Goal: Task Accomplishment & Management: Manage account settings

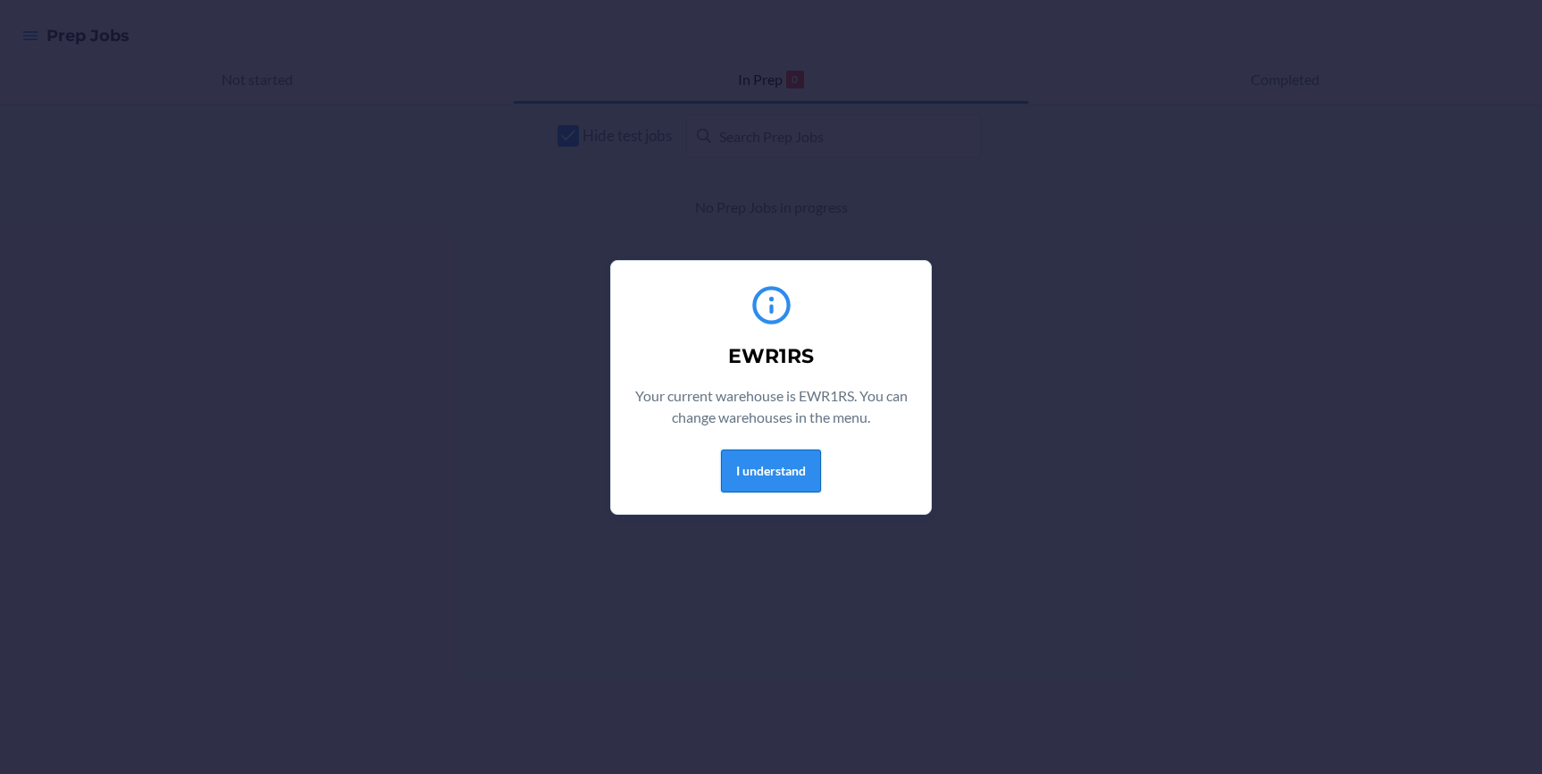
click at [797, 464] on button "I understand" at bounding box center [771, 470] width 100 height 43
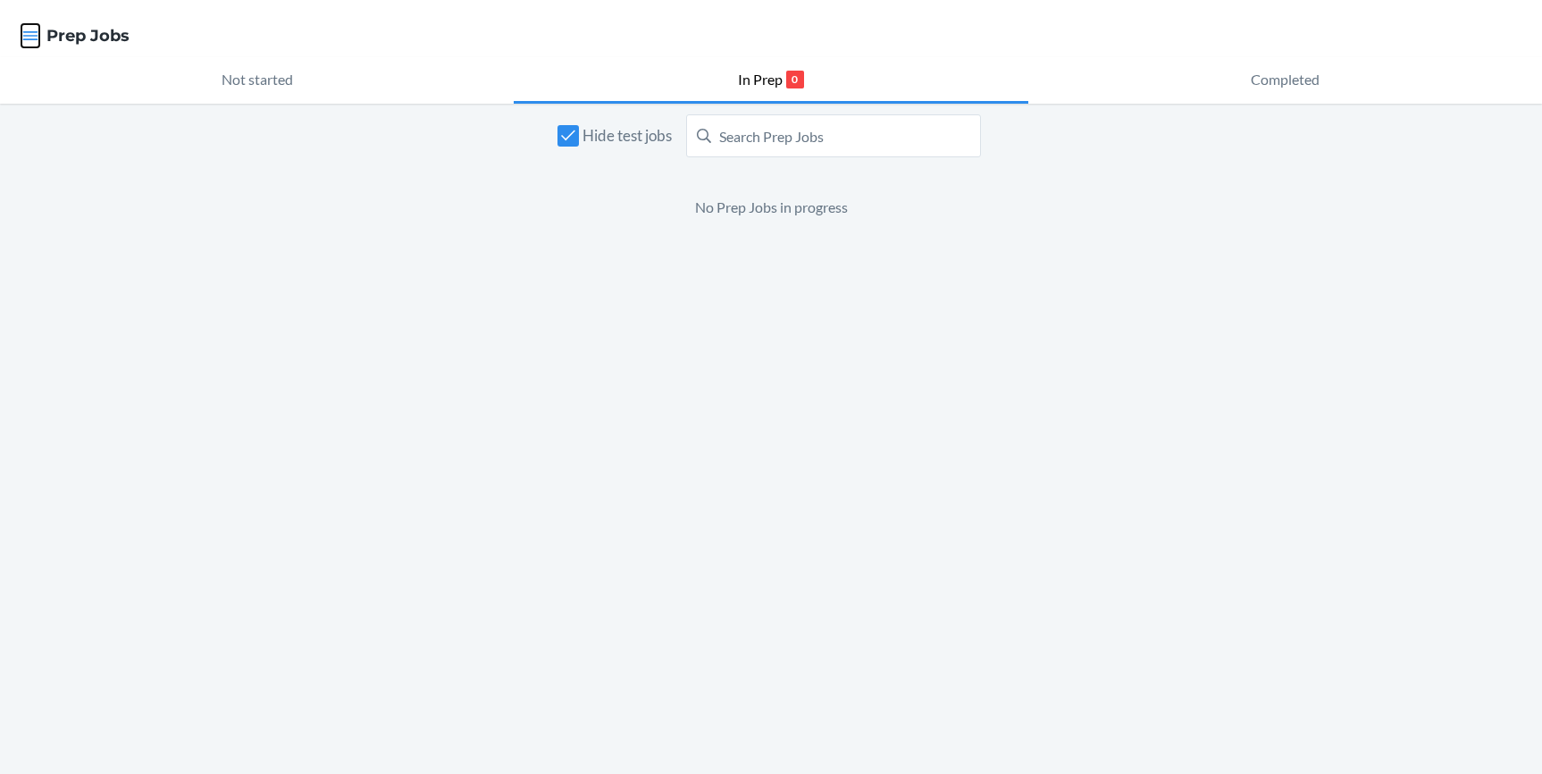
click at [29, 39] on icon "button" at bounding box center [30, 35] width 15 height 9
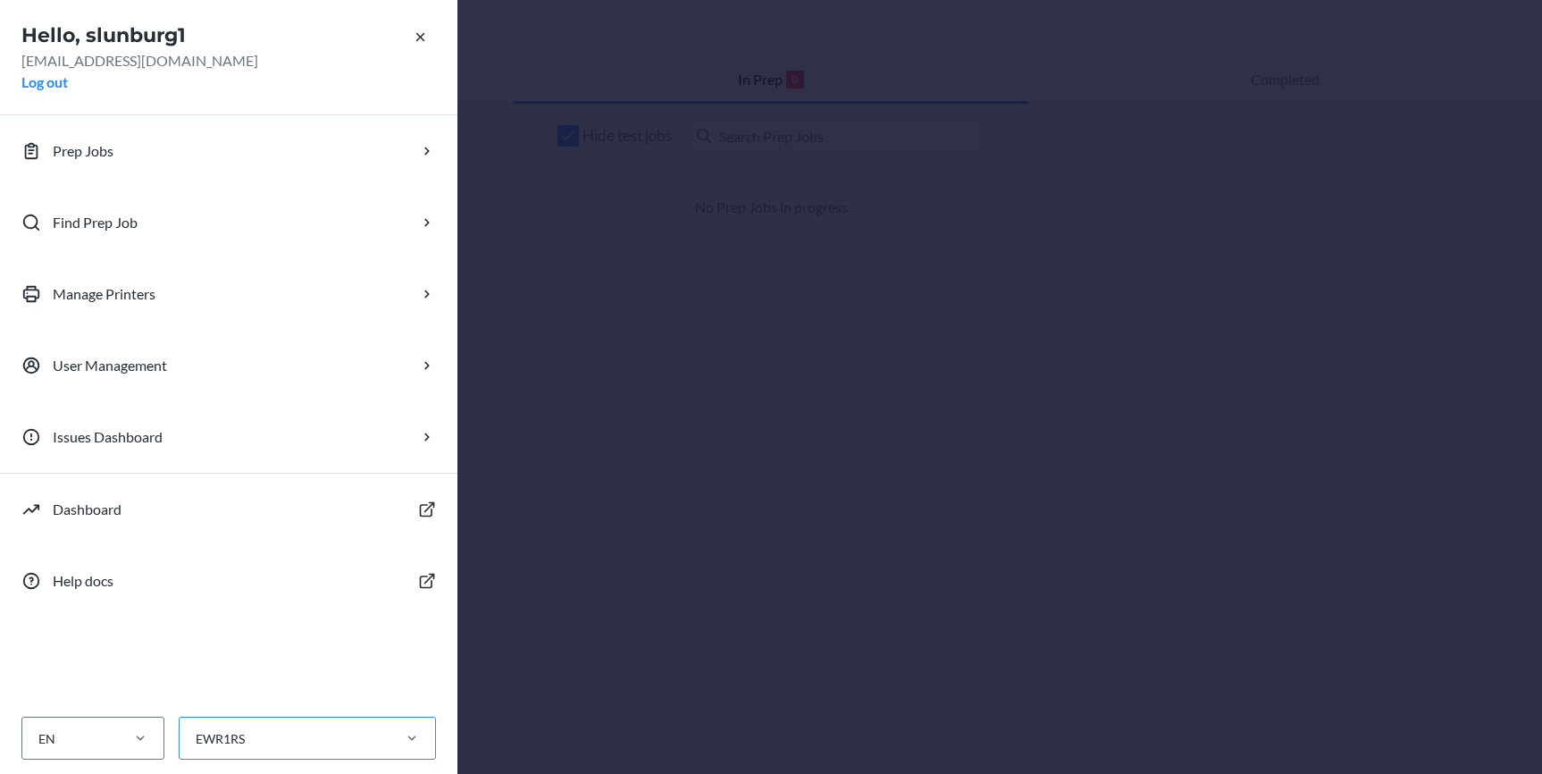
click at [341, 732] on div "EWR1RS" at bounding box center [284, 738] width 209 height 29
click at [196, 732] on input "EWR1RS" at bounding box center [195, 738] width 2 height 19
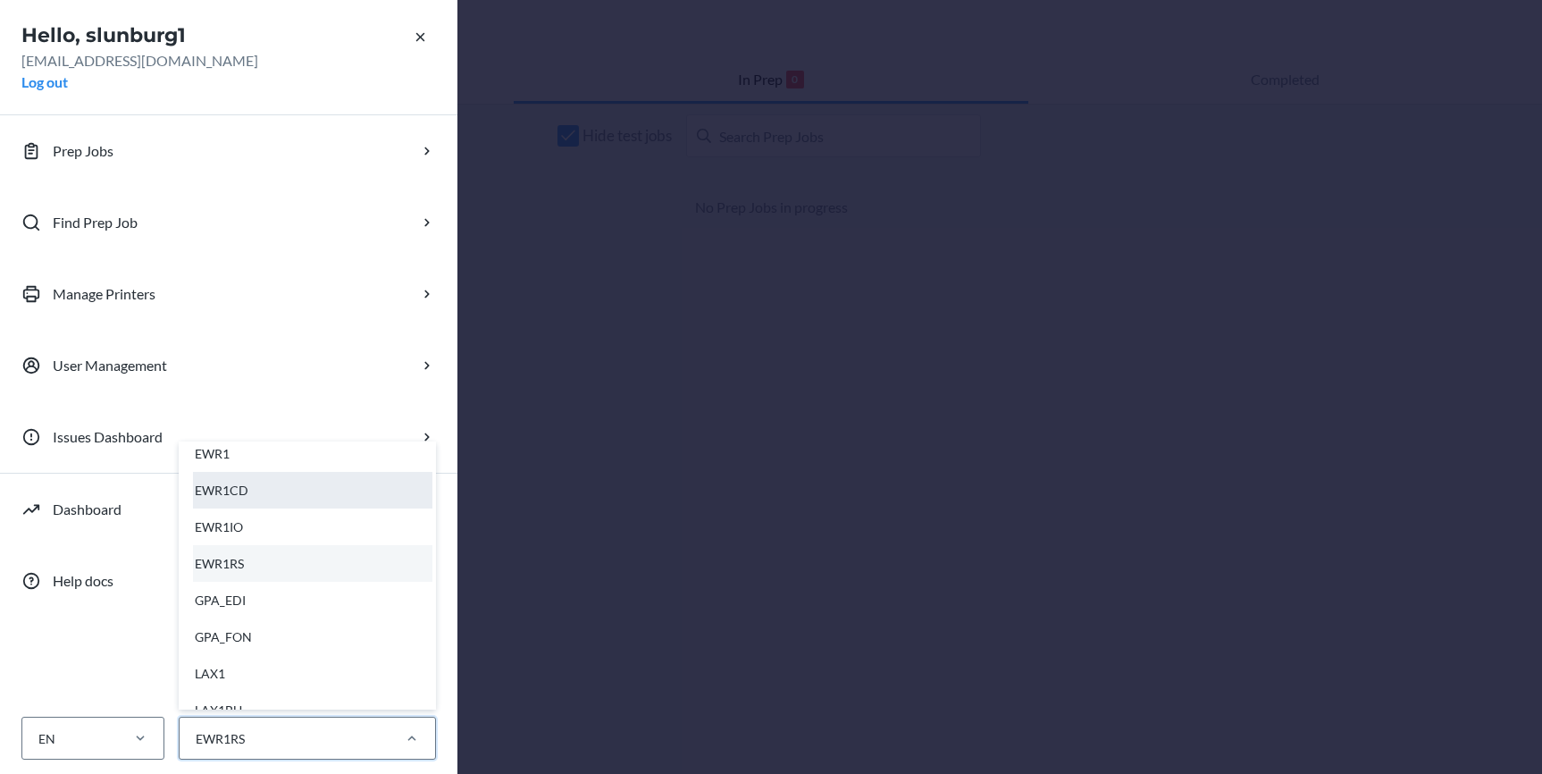
click at [290, 499] on div "EWR1CD" at bounding box center [312, 490] width 239 height 37
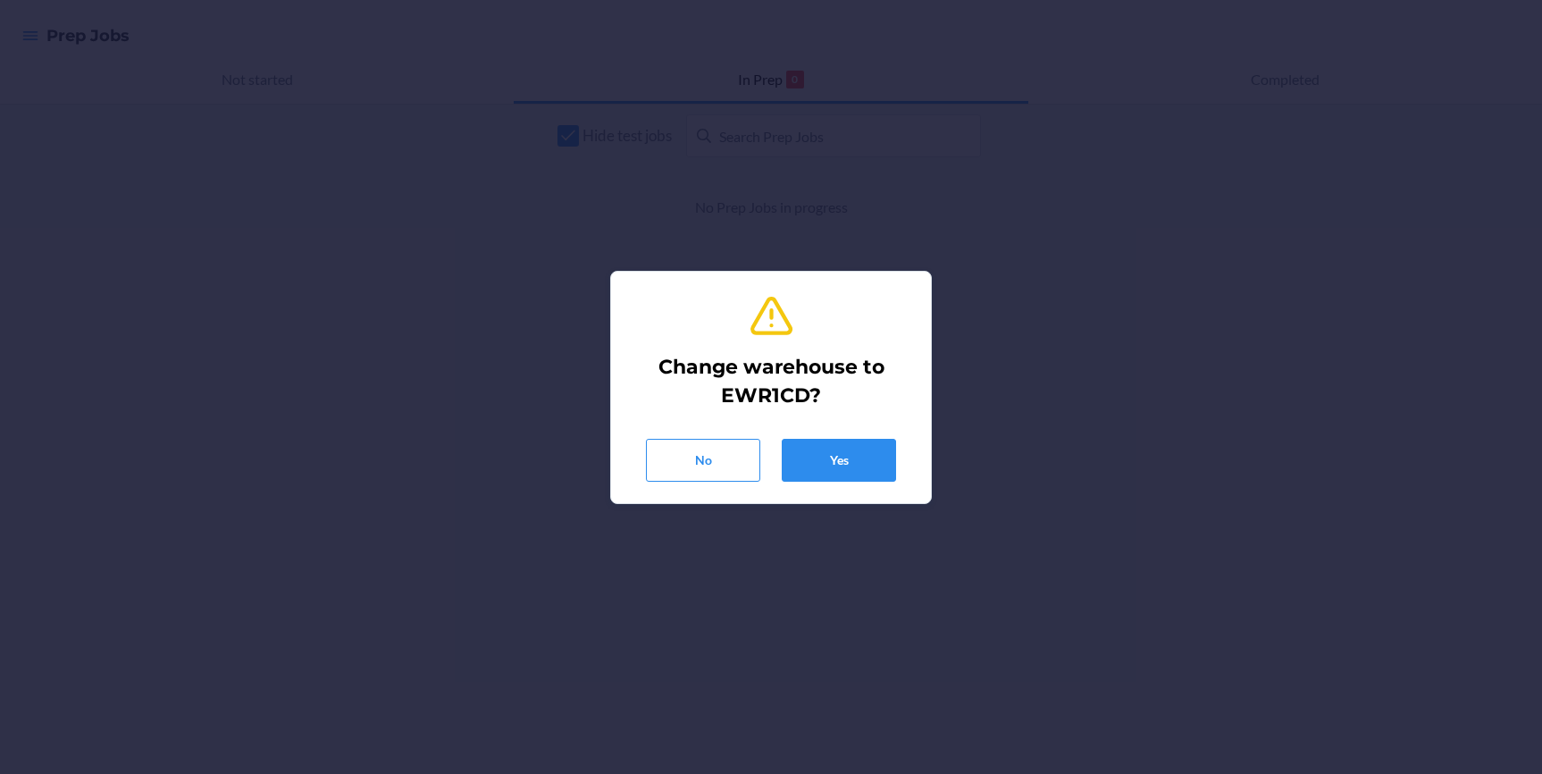
click at [876, 435] on div "No Yes" at bounding box center [771, 452] width 277 height 57
click at [872, 464] on button "Yes" at bounding box center [839, 460] width 114 height 43
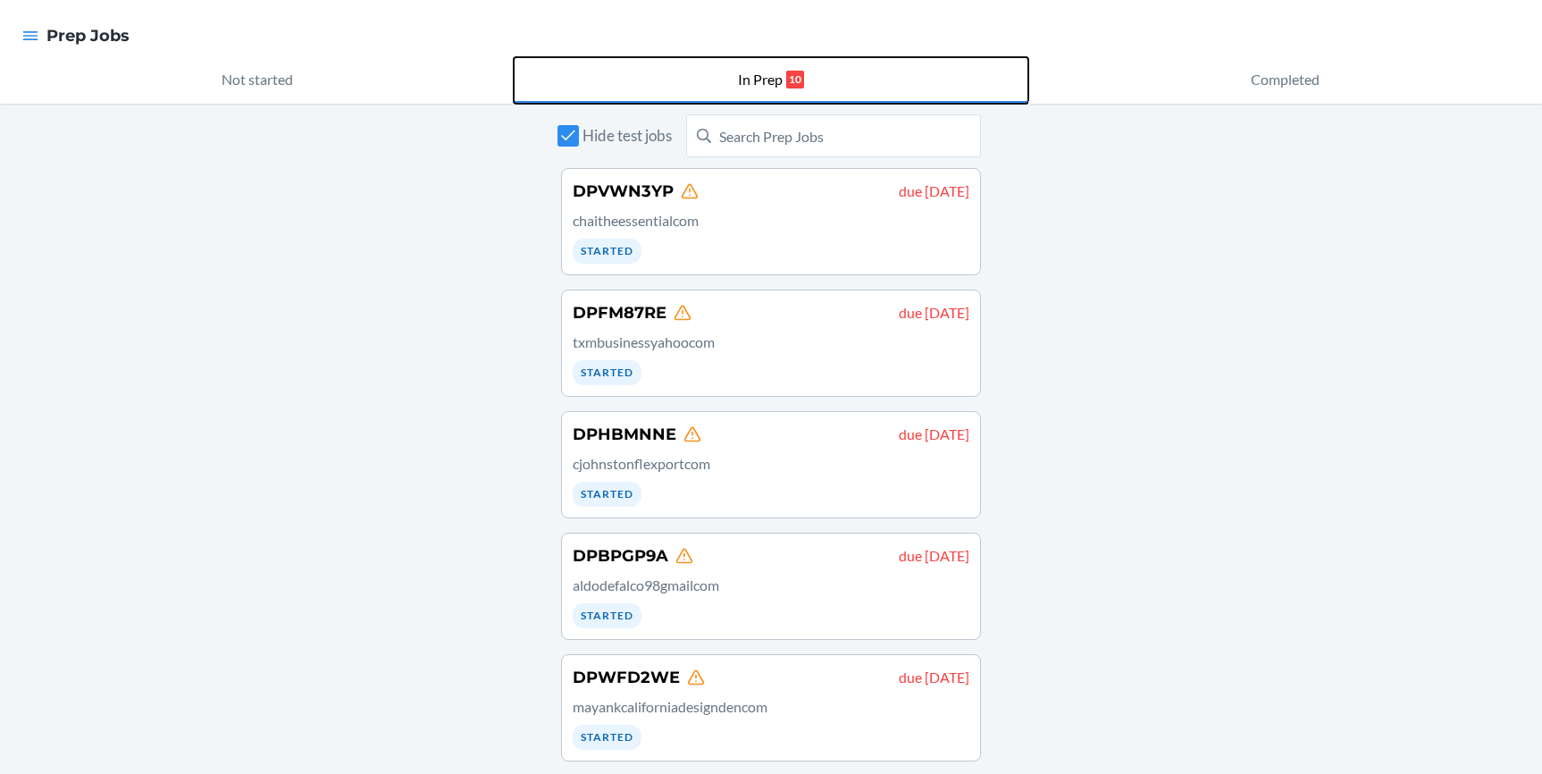
click at [765, 79] on p "In Prep" at bounding box center [760, 79] width 45 height 21
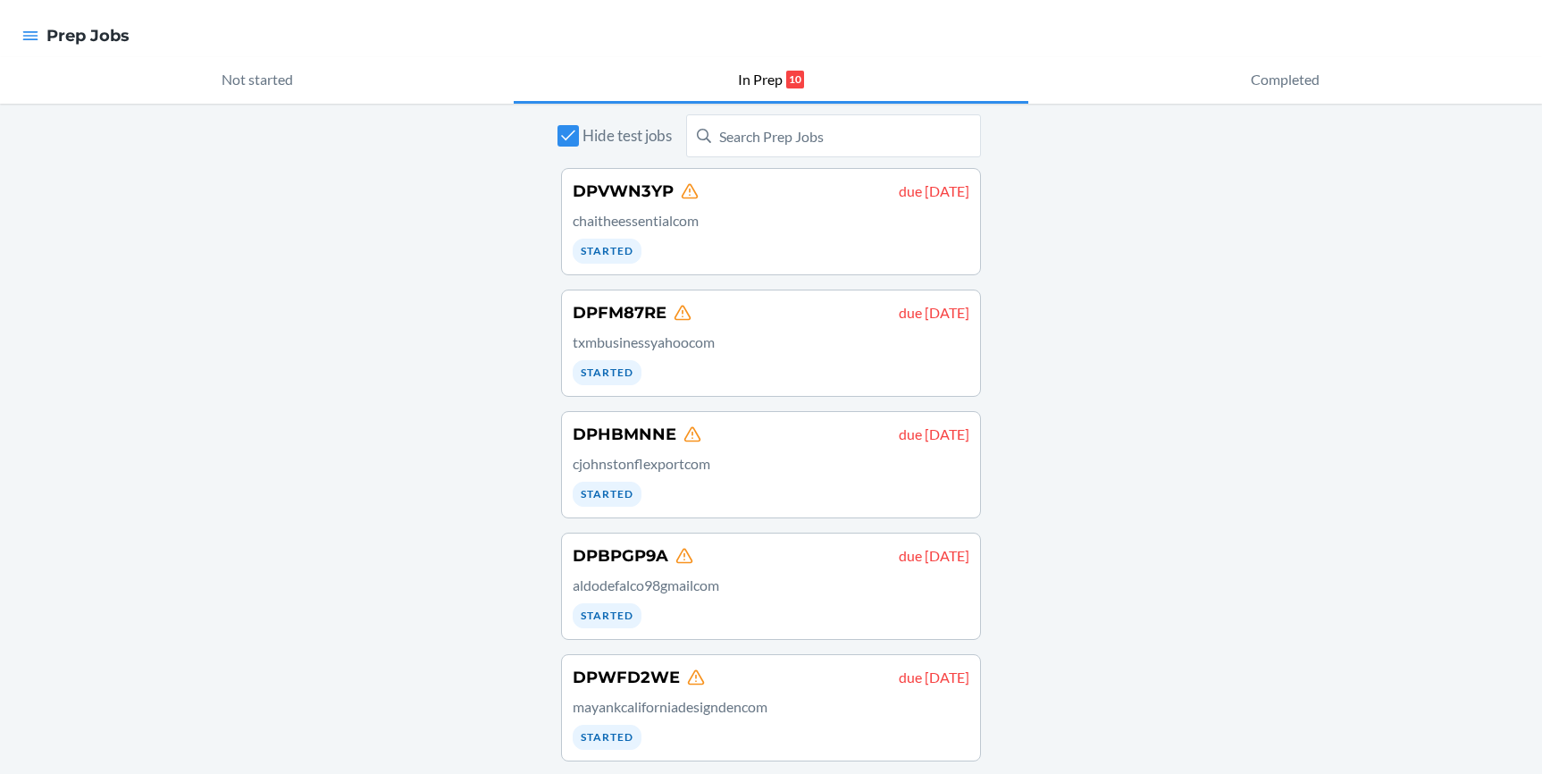
click at [1181, 361] on div "Hide test jobs DPVWN3YP due [DATE] chaitheessentialcom Started DPFM87RE due [DA…" at bounding box center [771, 749] width 1542 height 1290
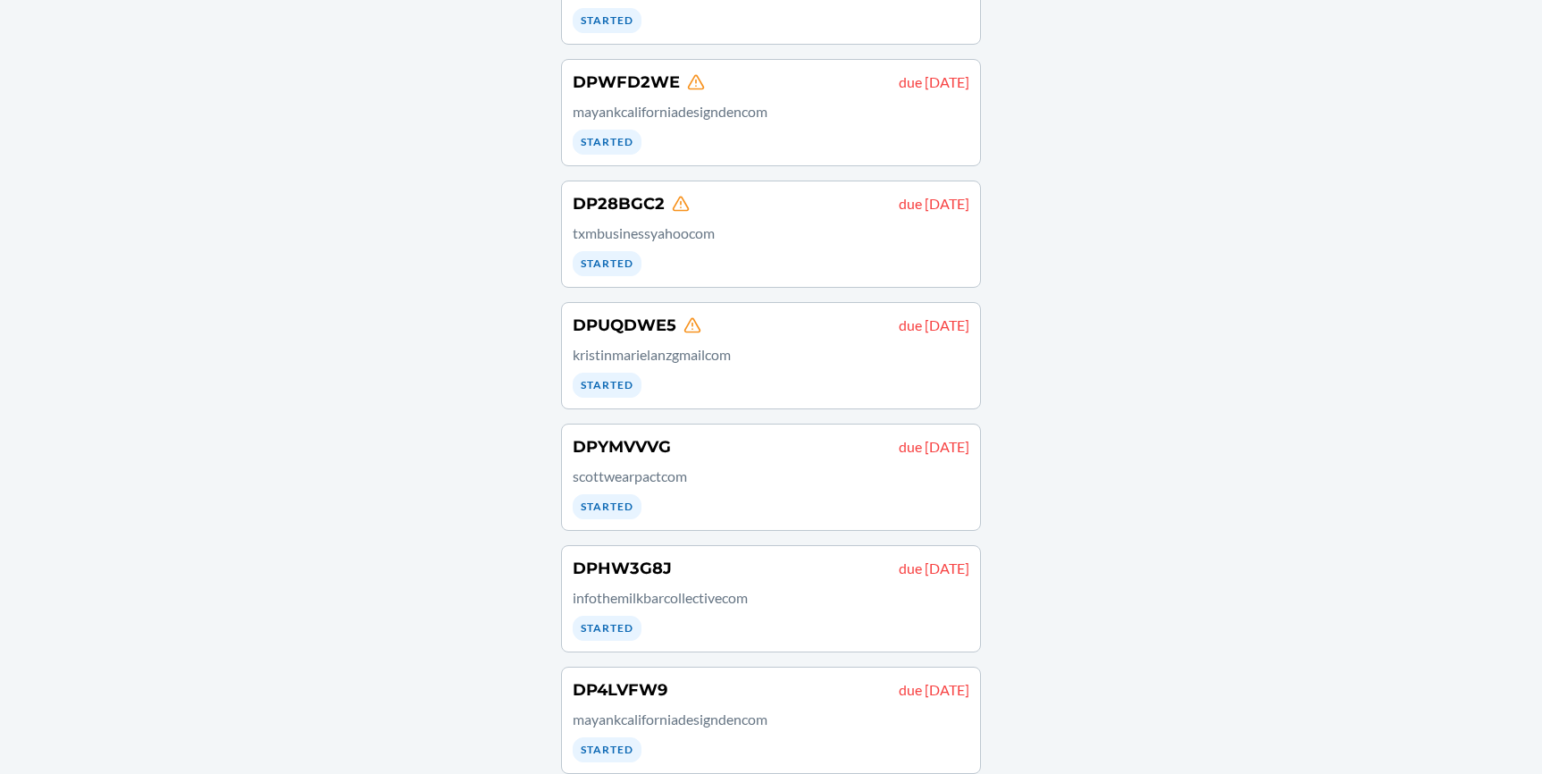
scroll to position [620, 0]
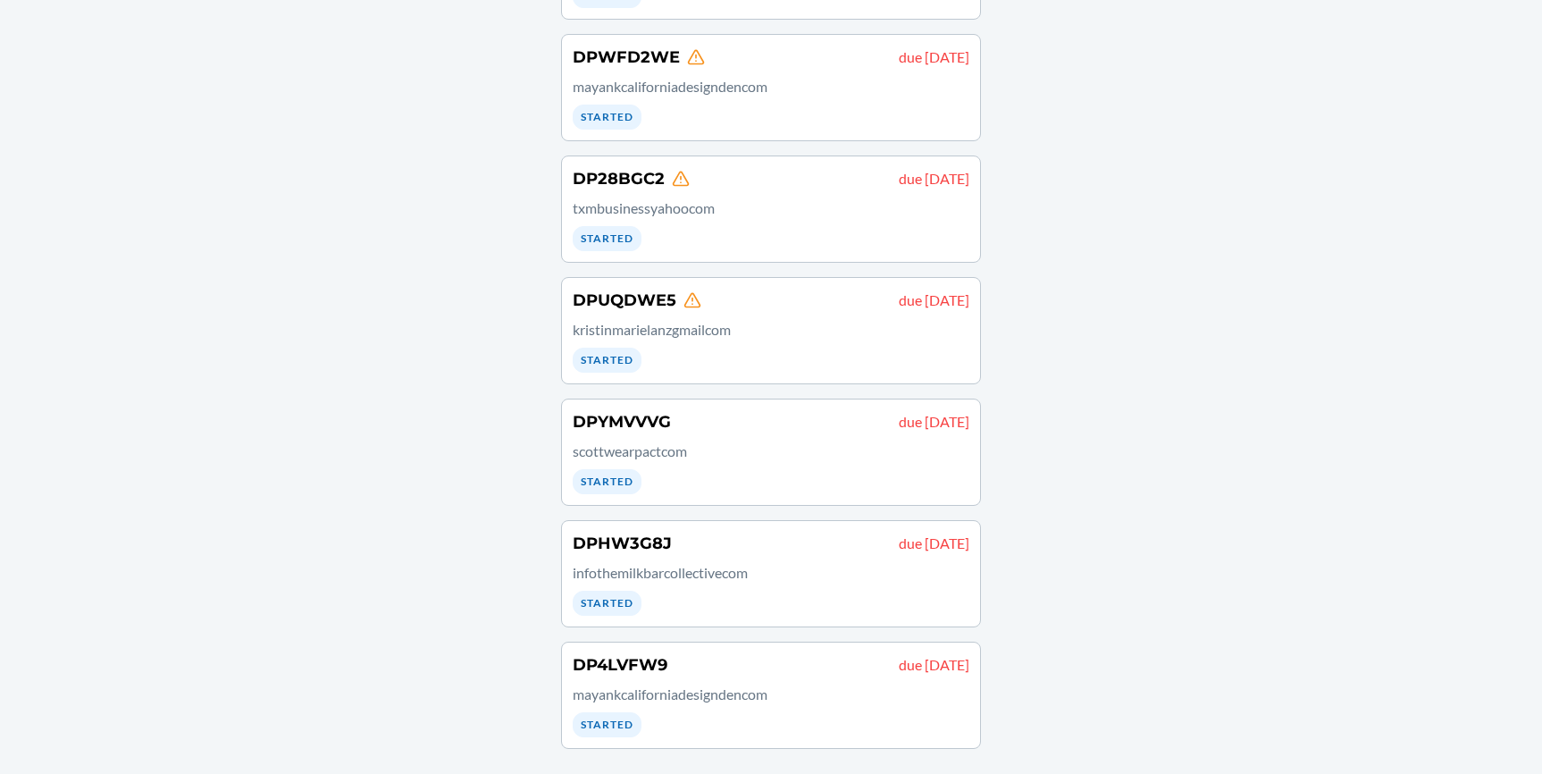
click at [733, 562] on p "infothemilkbarcollectivecom" at bounding box center [771, 572] width 397 height 21
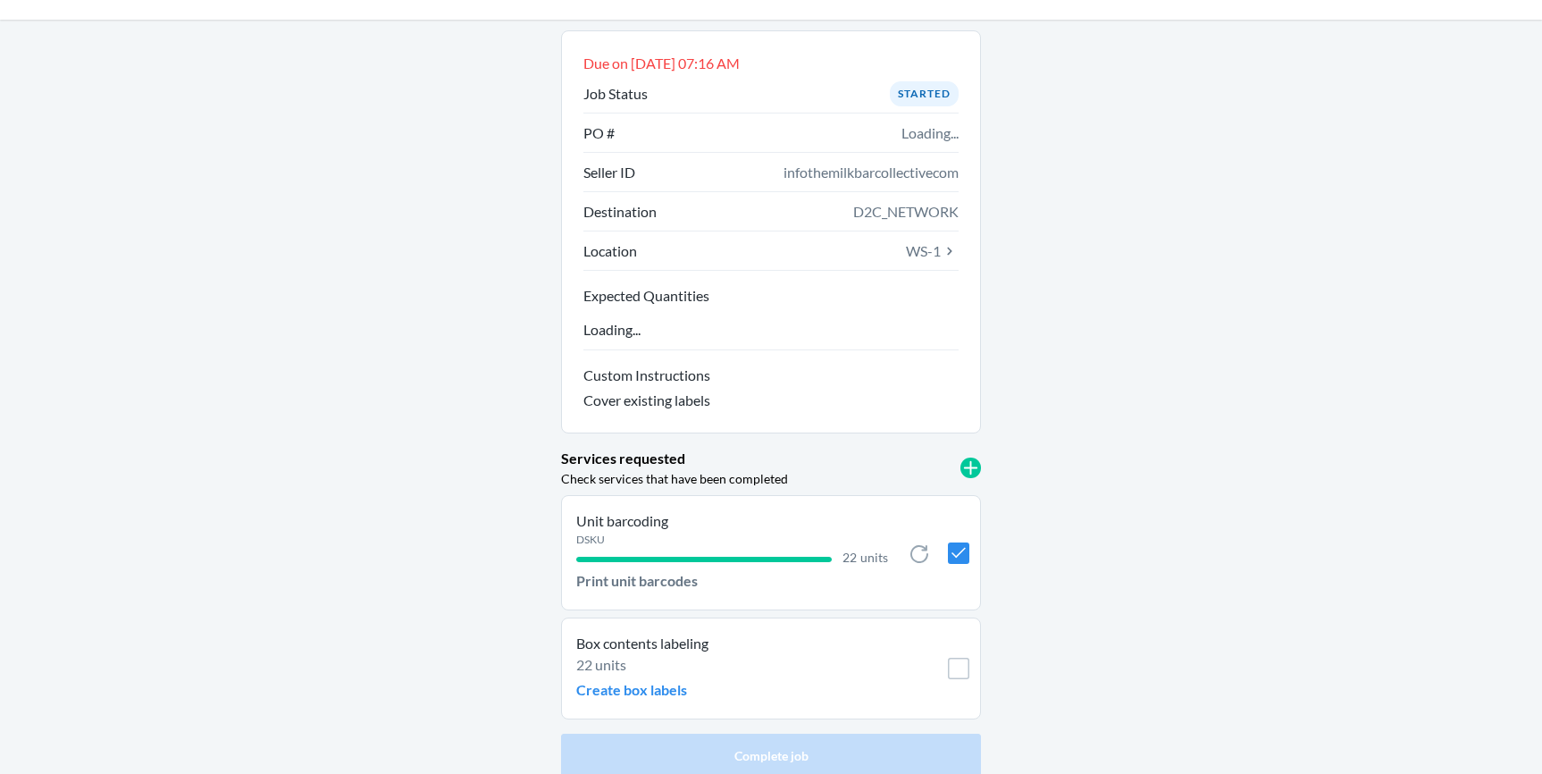
scroll to position [93, 0]
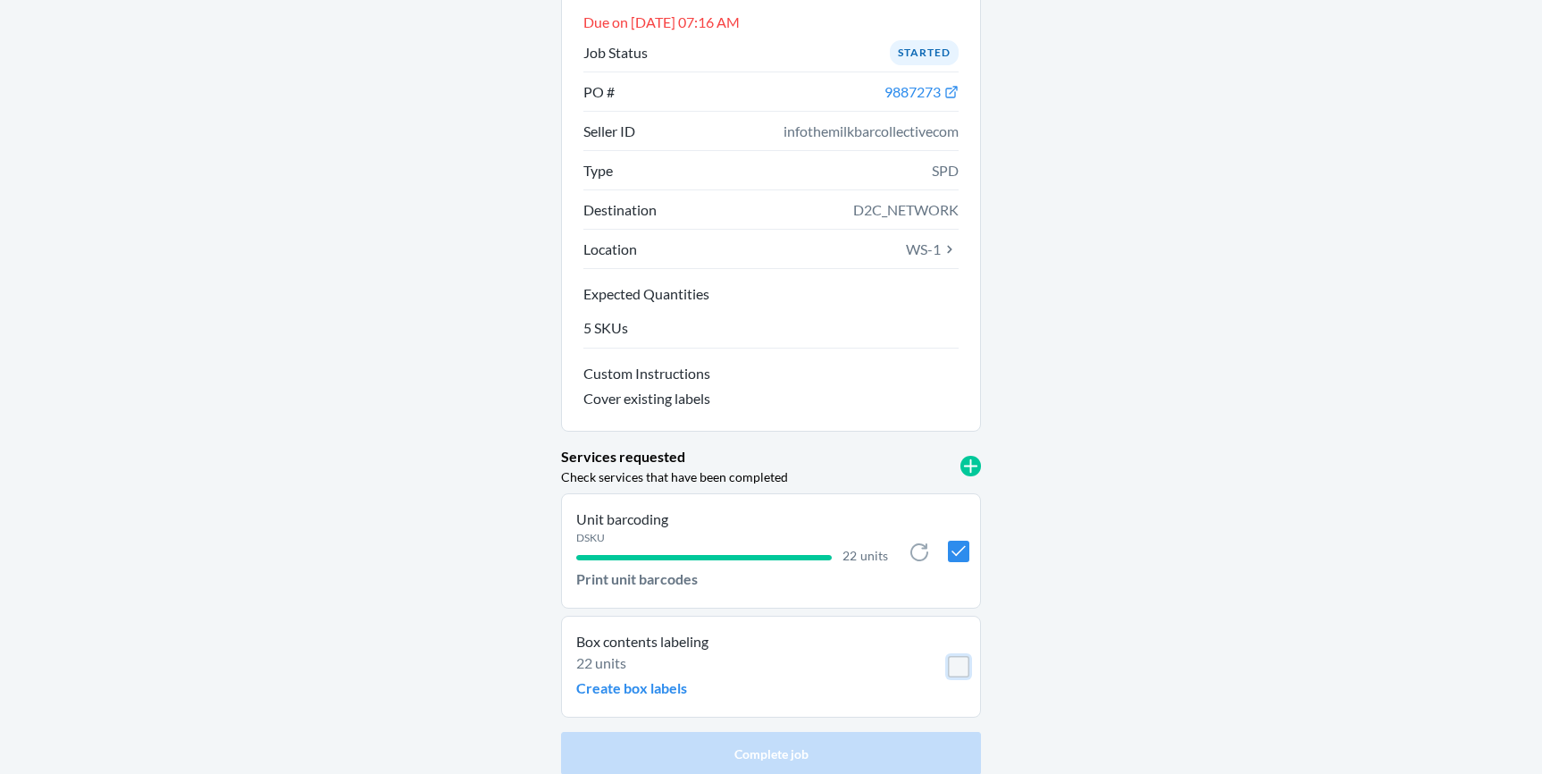
click at [954, 672] on input "checkbox" at bounding box center [958, 666] width 21 height 21
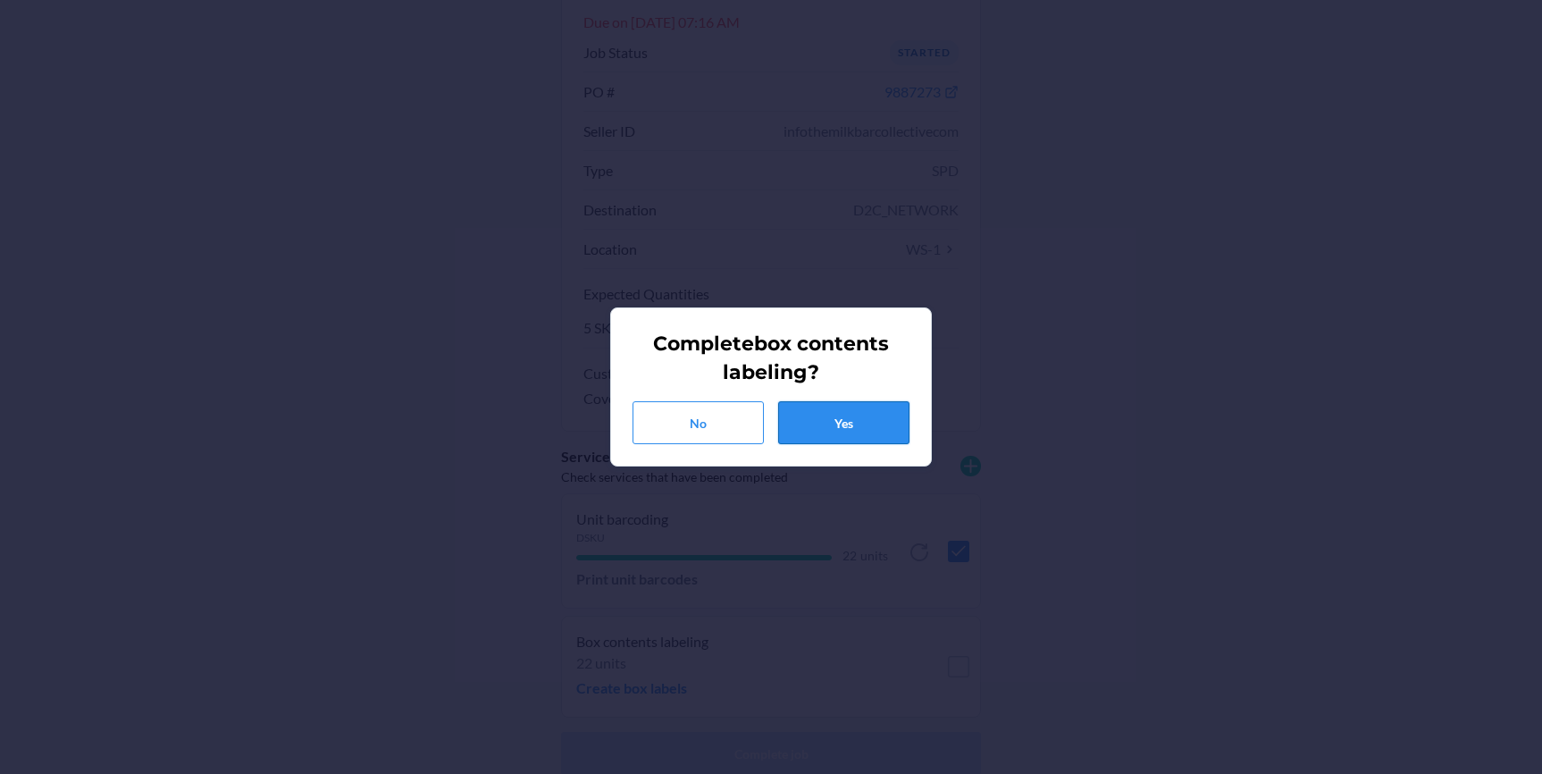
click at [865, 442] on button "Yes" at bounding box center [843, 422] width 131 height 43
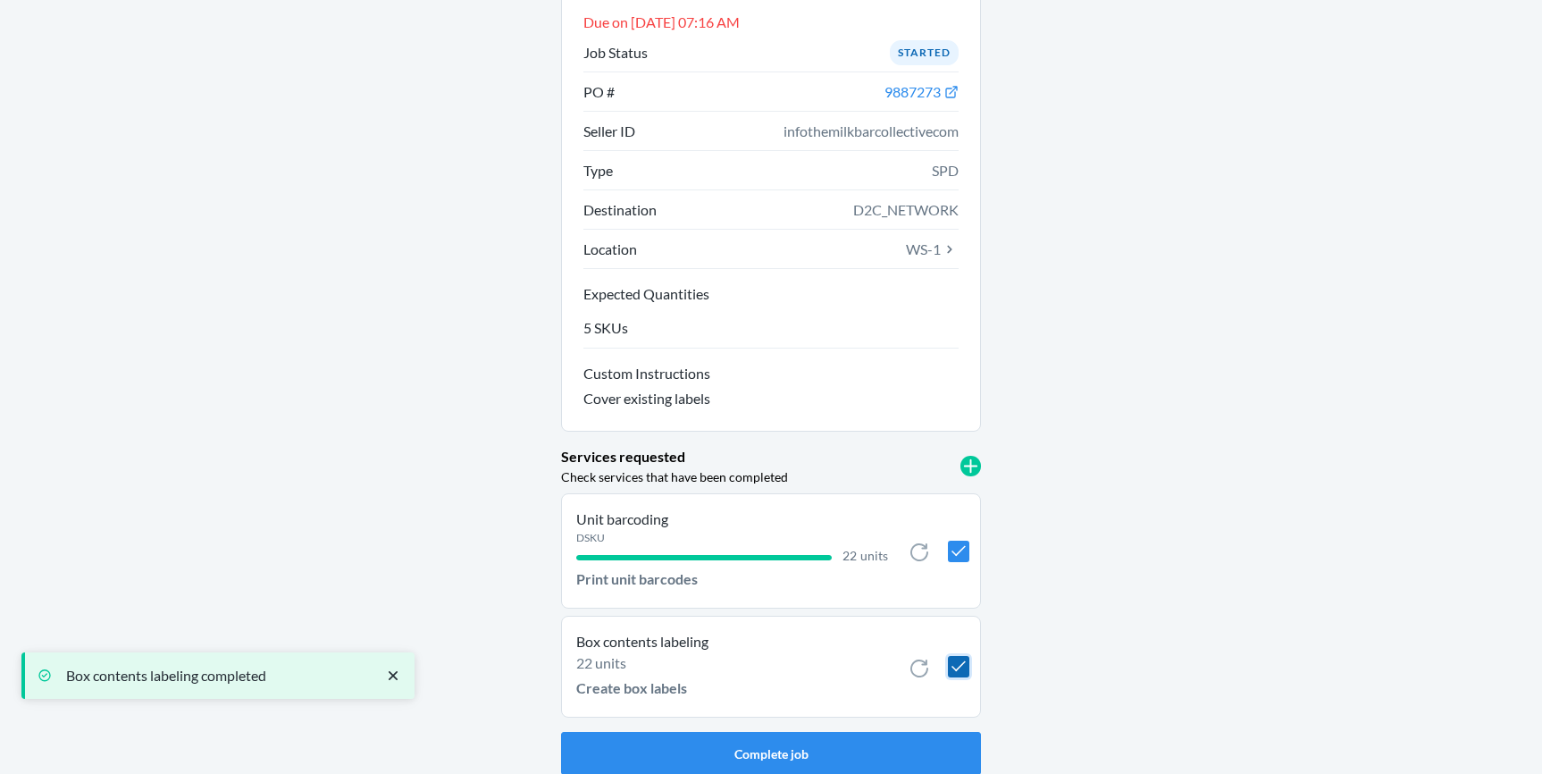
click at [948, 661] on input "checkbox" at bounding box center [958, 666] width 21 height 21
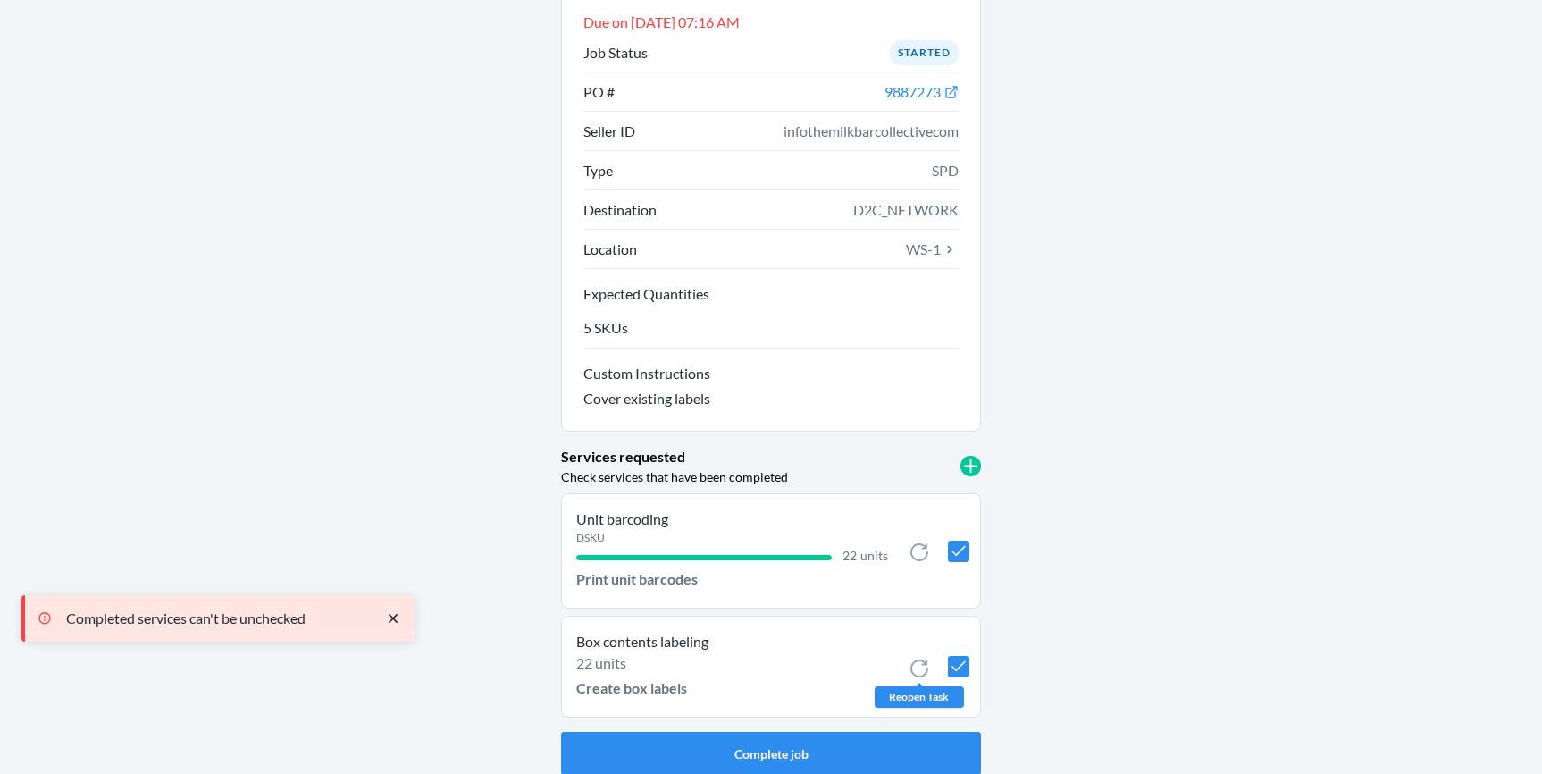
click at [909, 672] on icon at bounding box center [919, 668] width 21 height 21
checkbox input "false"
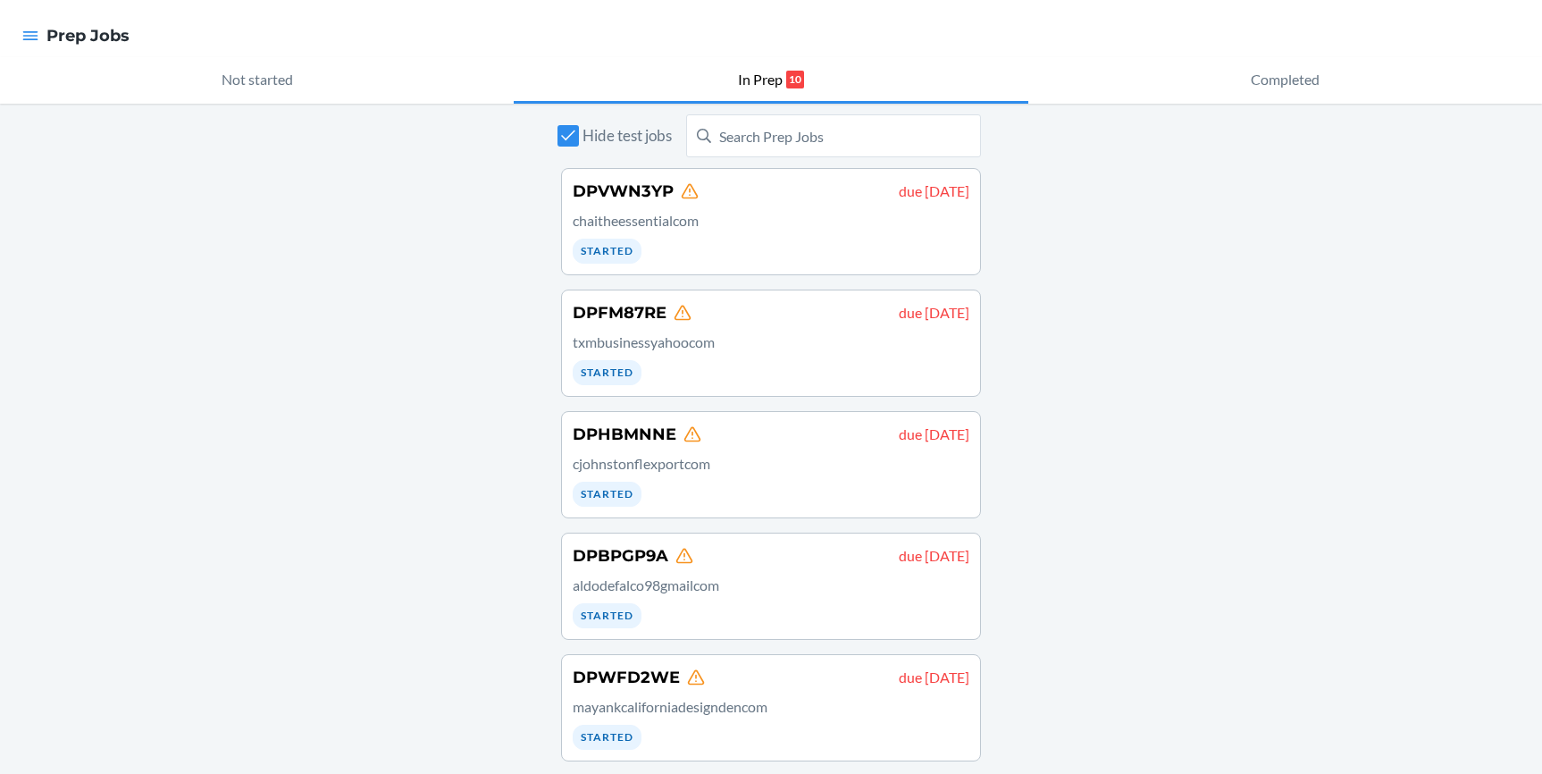
click at [1245, 358] on div "Hide test jobs DPVWN3YP due [DATE] chaitheessentialcom Started DPFM87RE due [DA…" at bounding box center [771, 749] width 1542 height 1290
